Goal: Transaction & Acquisition: Purchase product/service

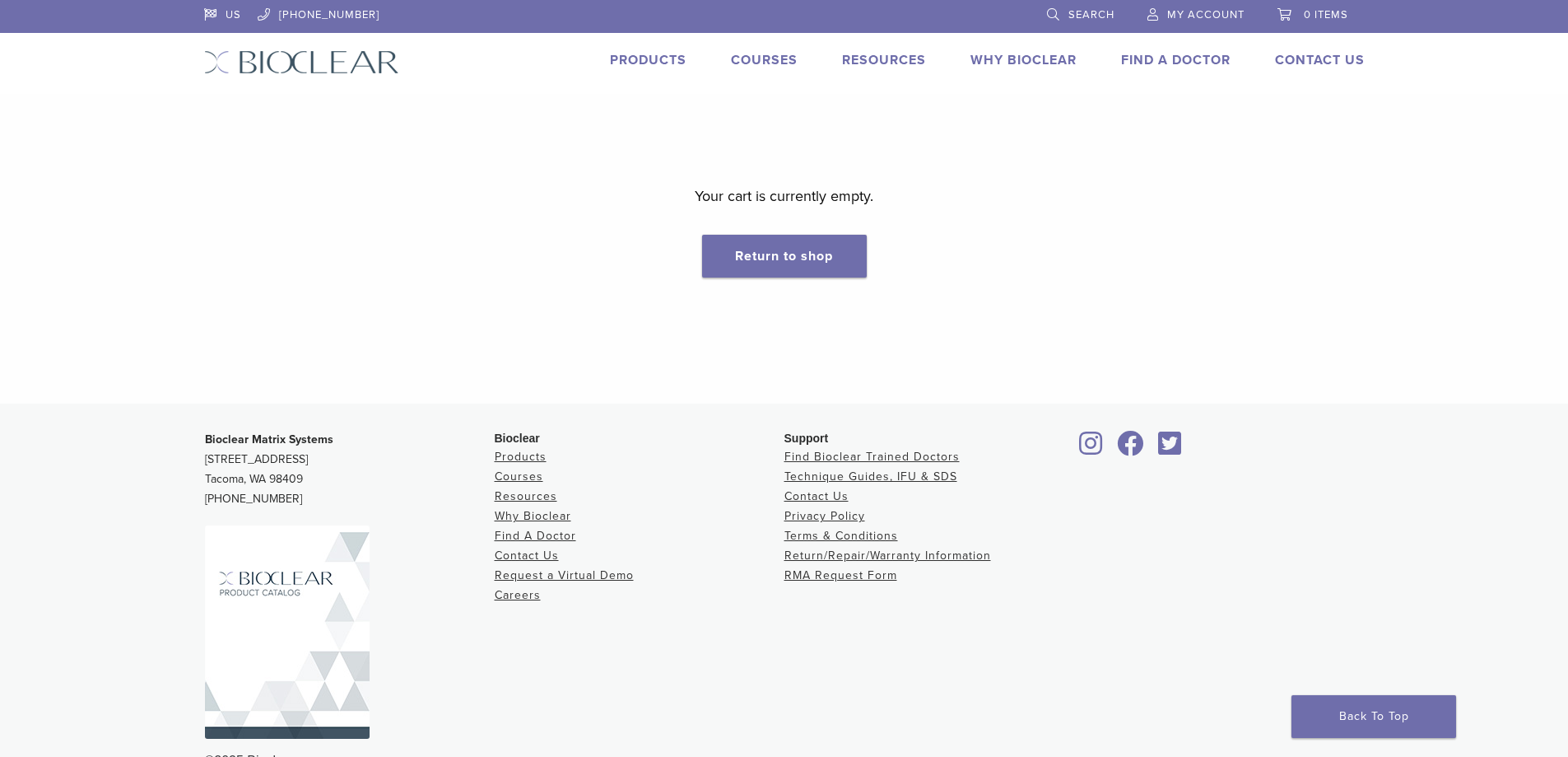
click at [660, 59] on link "Products" at bounding box center [648, 60] width 76 height 17
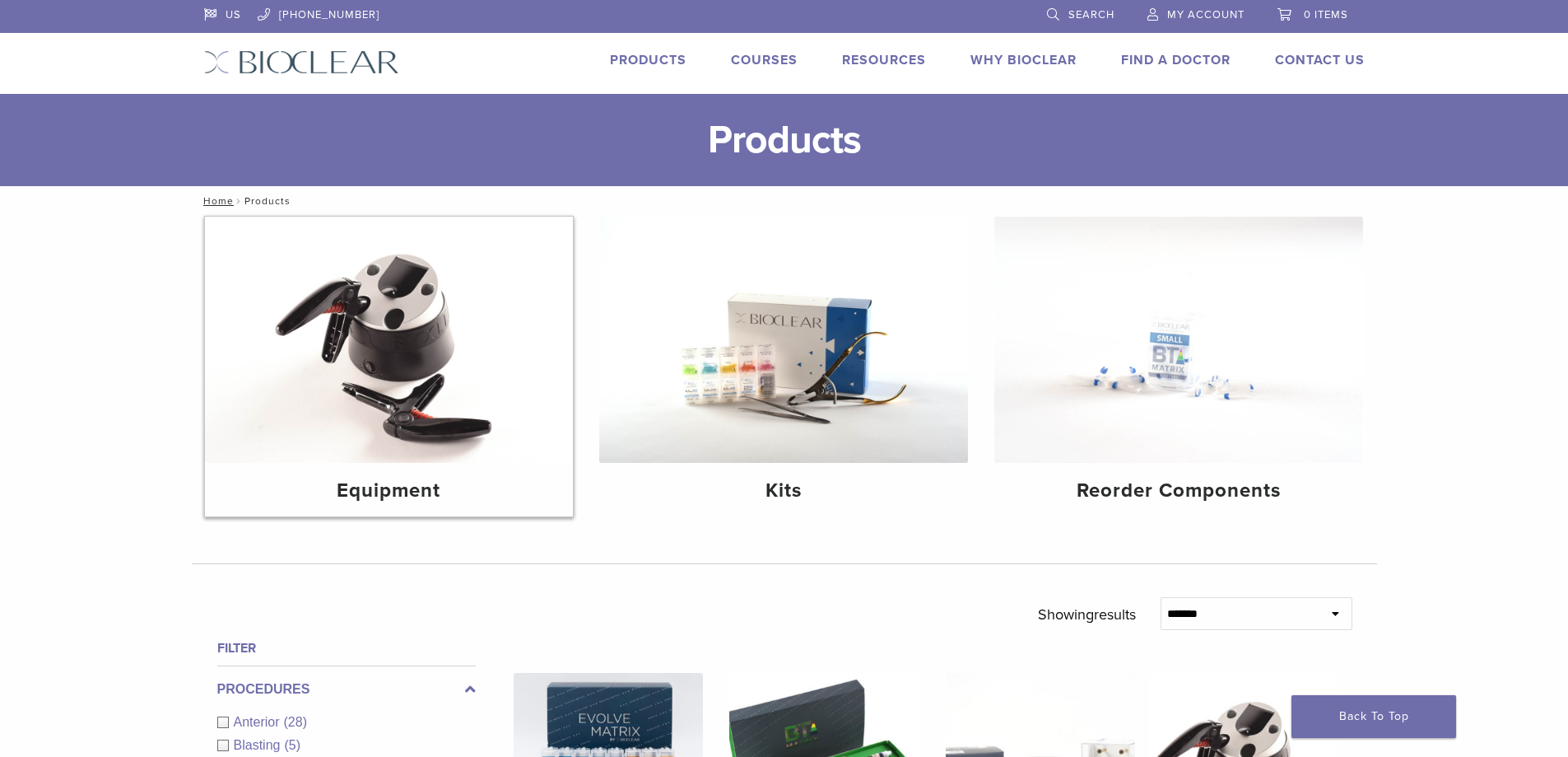
click at [337, 332] on img at bounding box center [389, 339] width 369 height 246
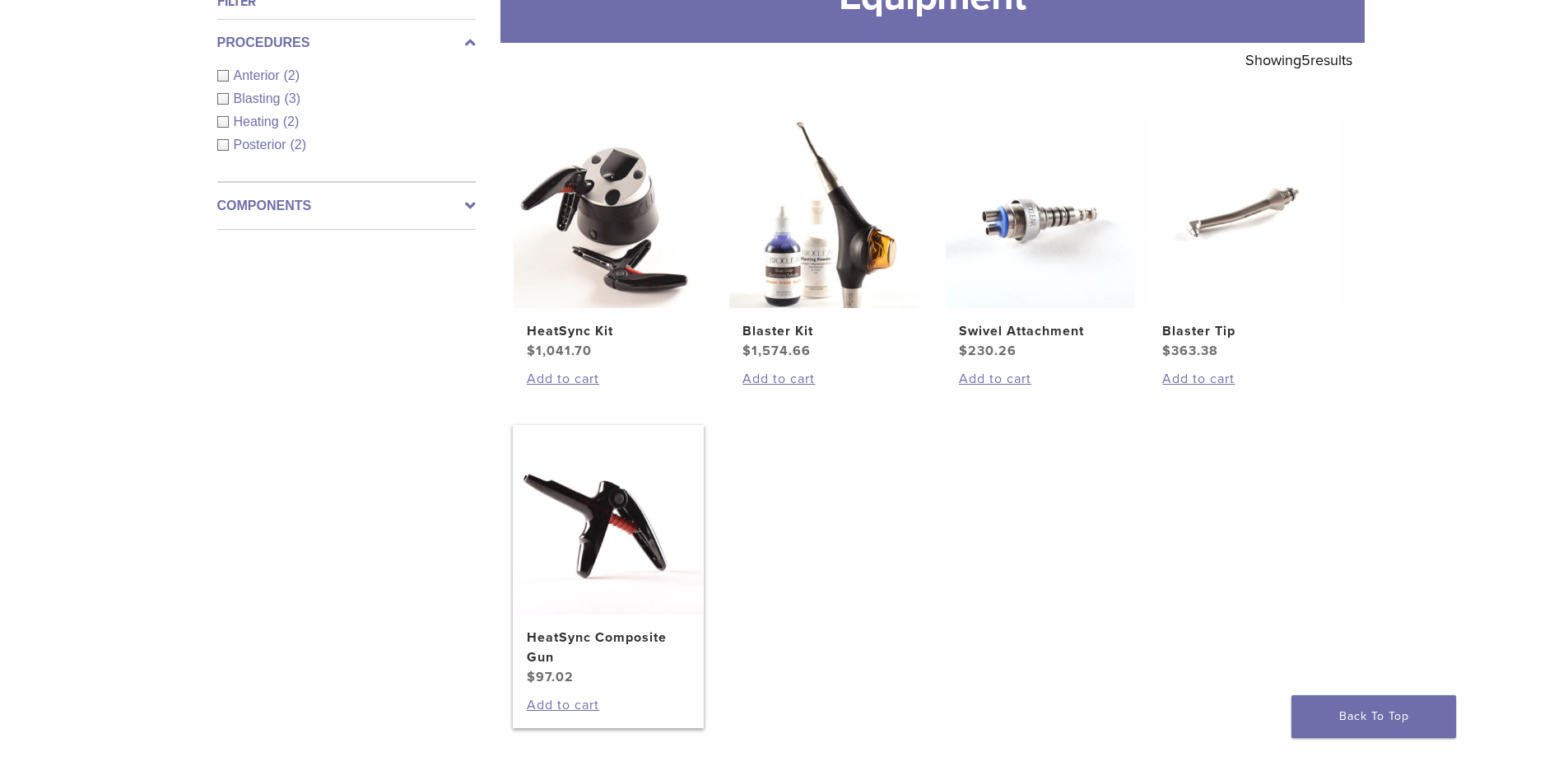
scroll to position [330, 0]
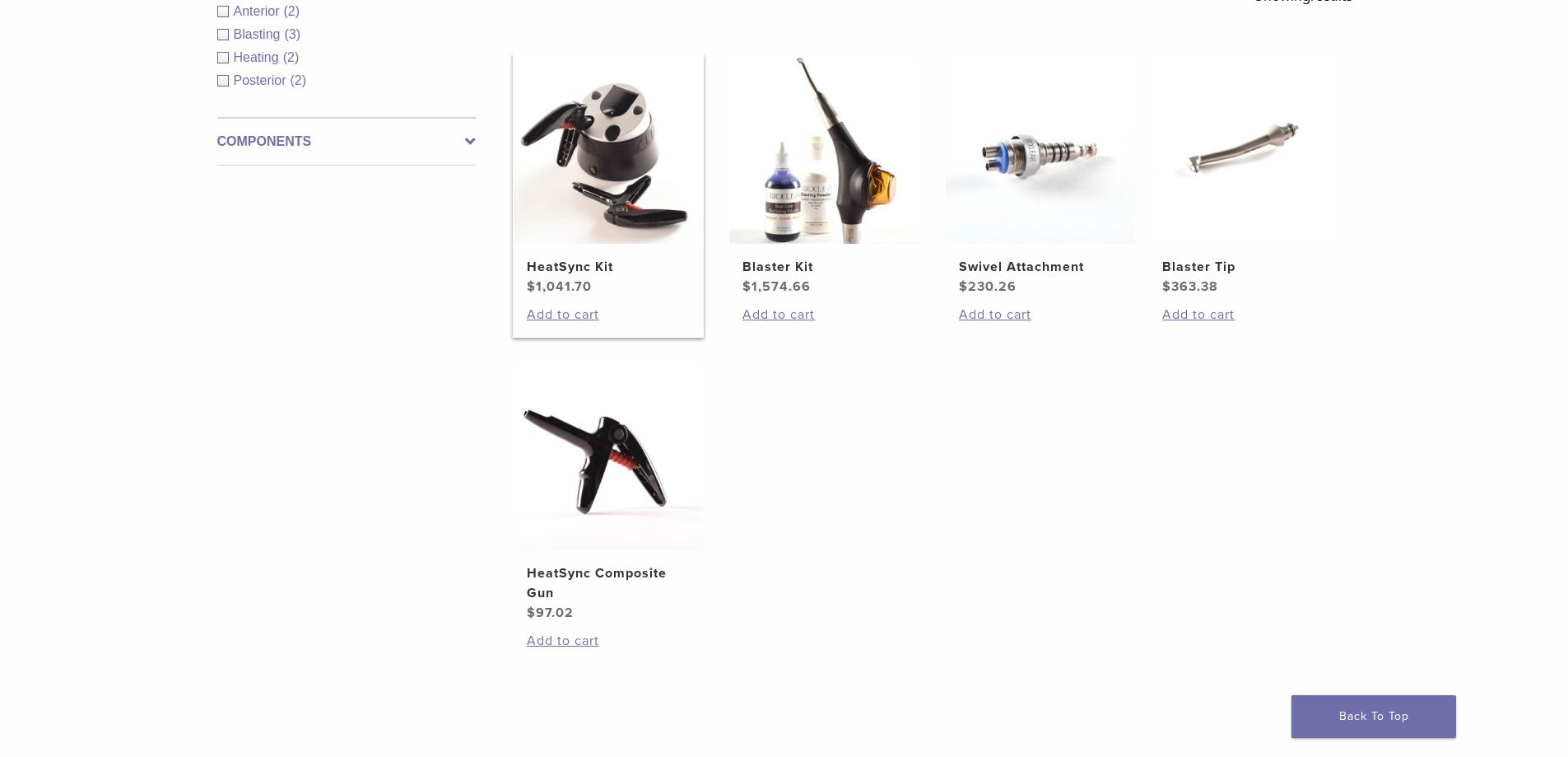
click at [605, 202] on img at bounding box center [609, 149] width 189 height 189
